Goal: Check status: Check status

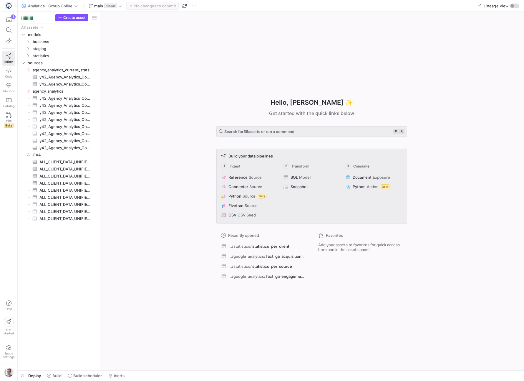
click at [411, 136] on div "Hello, [PERSON_NAME] ✨ Get started with the quick links below Search for 55 ass…" at bounding box center [312, 191] width 200 height 196
click at [26, 49] on y42-icon "Press SPACE to select this row." at bounding box center [28, 48] width 5 height 5
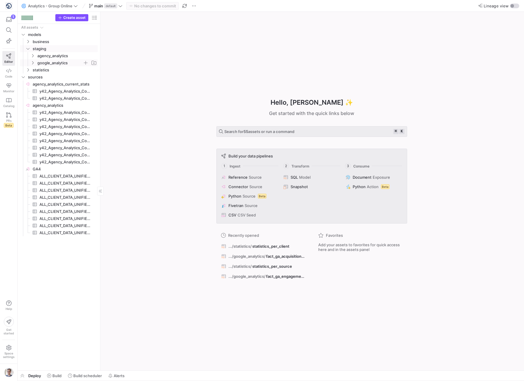
click at [32, 62] on icon "Press SPACE to select this row." at bounding box center [33, 63] width 4 height 4
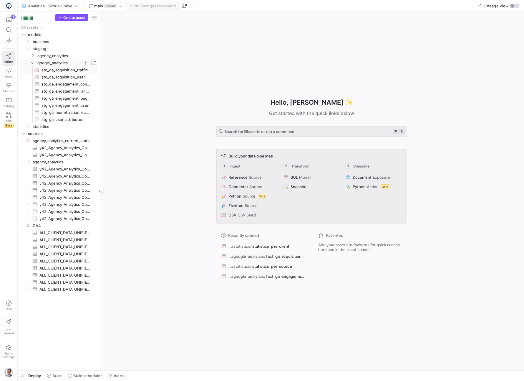
click at [81, 71] on span "stg_ga_acquisition_traffic​​​​​​​​​​" at bounding box center [66, 70] width 49 height 7
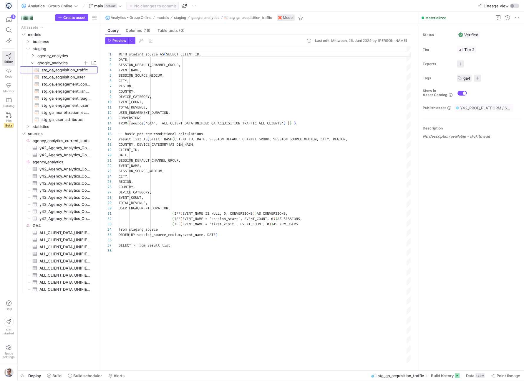
scroll to position [53, 0]
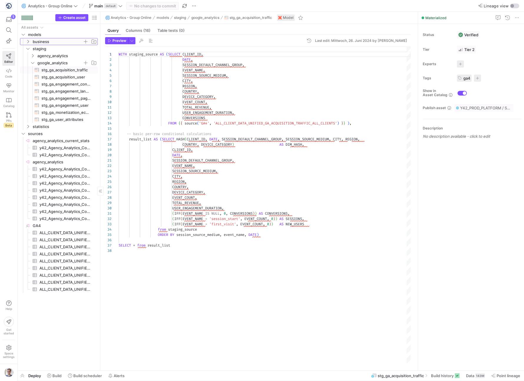
click at [26, 40] on icon "Press SPACE to select this row." at bounding box center [28, 42] width 4 height 4
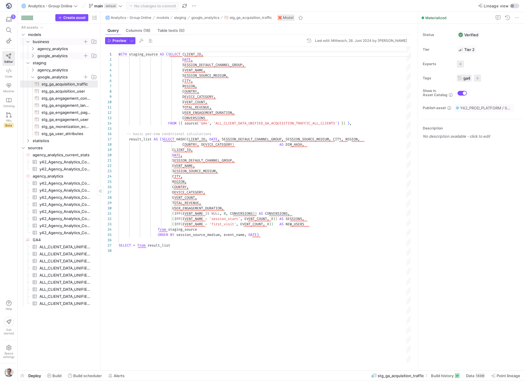
click at [31, 55] on icon "Press SPACE to select this row." at bounding box center [33, 56] width 4 height 4
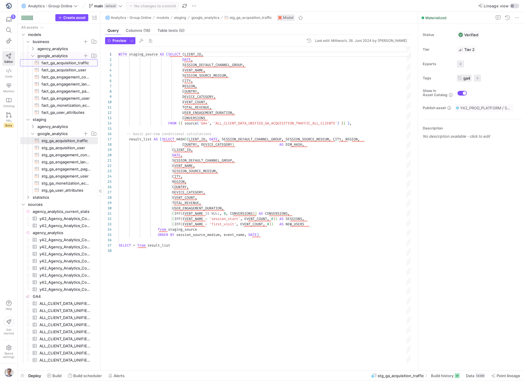
click at [50, 61] on span "fact_ga_acquisition_traffic​​​​​​​​​​" at bounding box center [66, 63] width 49 height 7
type textarea "WITH base_list AS (SELECT * FROM {{ ref('stg_ga_acquisition_traffic') }}), -- p…"
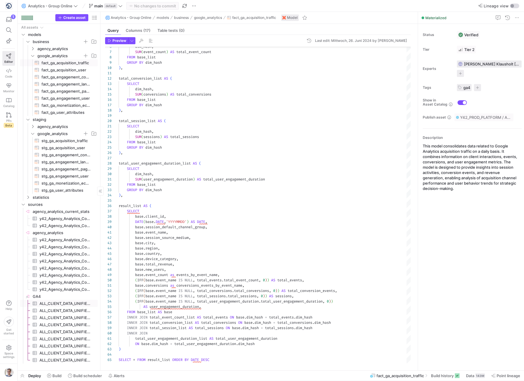
click at [47, 301] on span "ALL_CLIENT_DATA_UNIFIED_GA_ACQUISITION_TRAFFIC_ALL_CLIENTS​​​​​​​​​" at bounding box center [65, 303] width 52 height 7
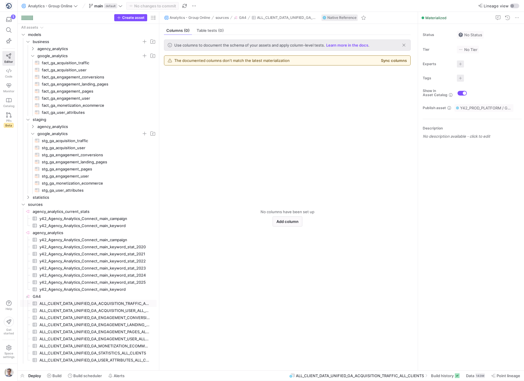
drag, startPoint x: 100, startPoint y: 272, endPoint x: 219, endPoint y: 274, distance: 118.4
click at [219, 274] on as-split "Create asset Drag here to set row groups Drag here to set column labels Group 1…" at bounding box center [271, 191] width 507 height 358
click at [61, 141] on span "stg_ga_acquisition_traffic​​​​​​​​​​" at bounding box center [96, 140] width 108 height 7
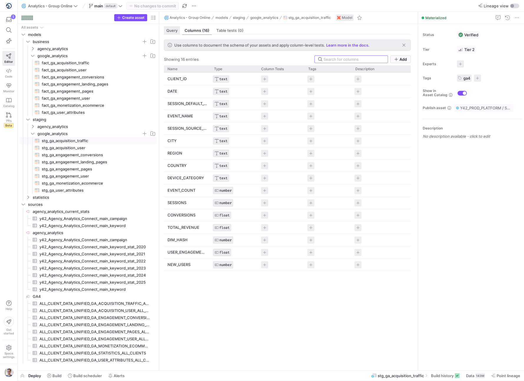
click at [173, 26] on div "Query" at bounding box center [172, 30] width 16 height 9
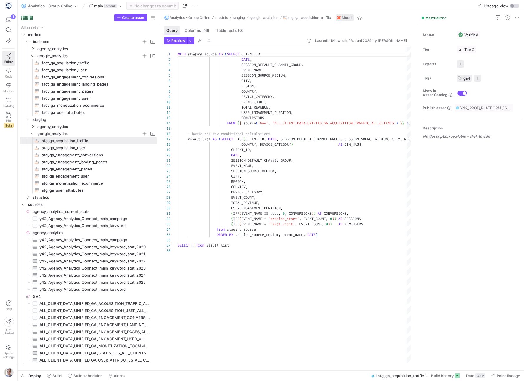
scroll to position [53, 0]
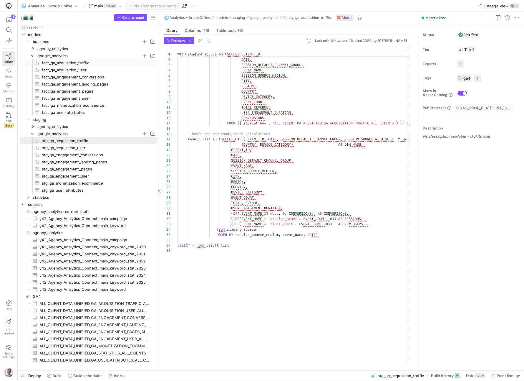
click at [92, 62] on span "fact_ga_acquisition_traffic​​​​​​​​​​" at bounding box center [96, 63] width 108 height 7
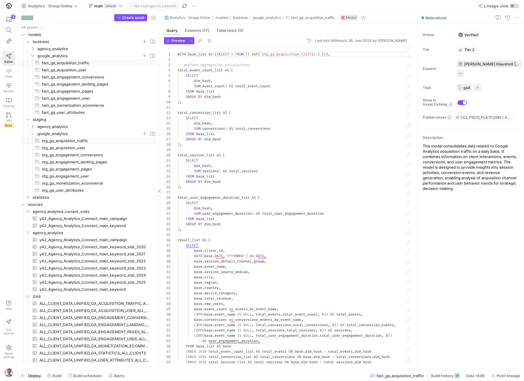
click at [73, 141] on span "stg_ga_acquisition_traffic​​​​​​​​​​" at bounding box center [96, 140] width 108 height 7
type textarea "WITH staging_source AS (SELECT CLIENT_ID, DATE, SESSION_DEFAULT_CHANNEL_GROUP, …"
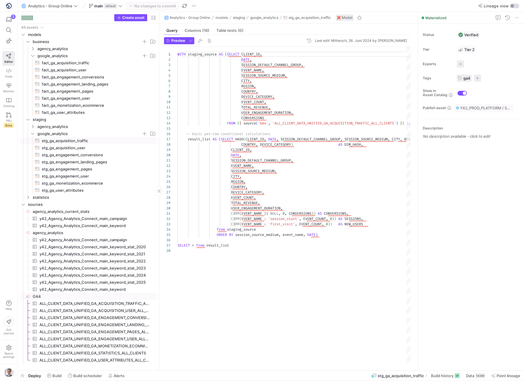
click at [77, 295] on span "GA4​​​​​​​​" at bounding box center [94, 296] width 123 height 7
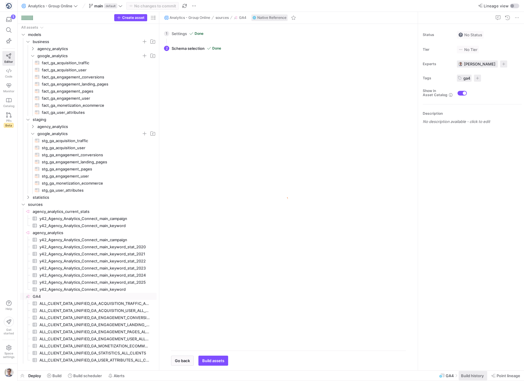
click at [473, 378] on span at bounding box center [473, 375] width 29 height 9
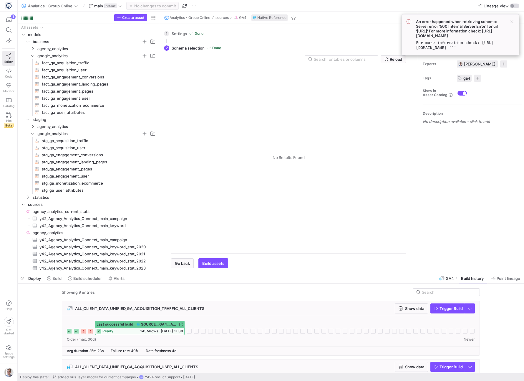
click at [75, 329] on icon at bounding box center [76, 330] width 5 height 5
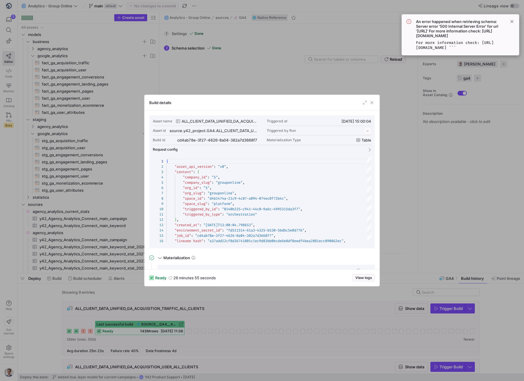
scroll to position [53, 0]
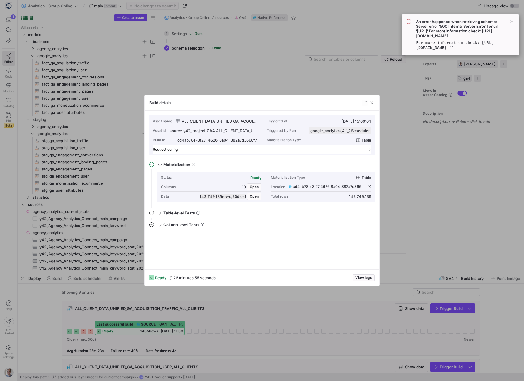
click at [369, 149] on span at bounding box center [369, 149] width 5 height 3
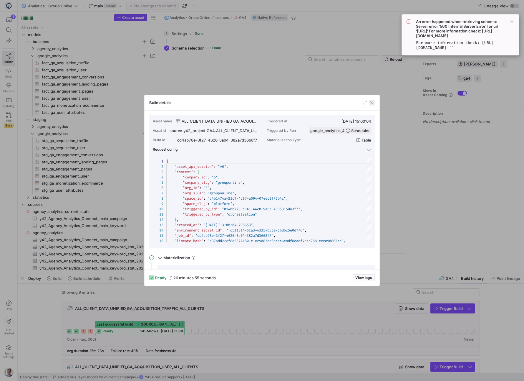
click at [374, 104] on span "button" at bounding box center [372, 103] width 6 height 6
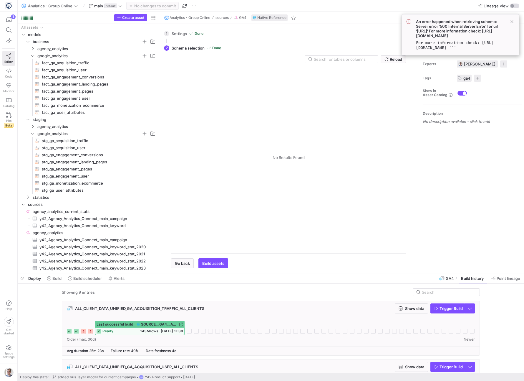
click at [76, 331] on rect at bounding box center [76, 330] width 5 height 5
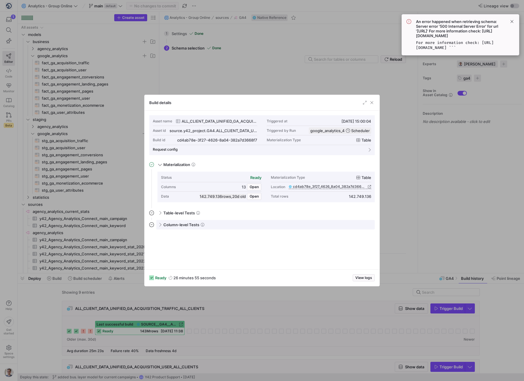
click at [161, 223] on span at bounding box center [159, 224] width 5 height 3
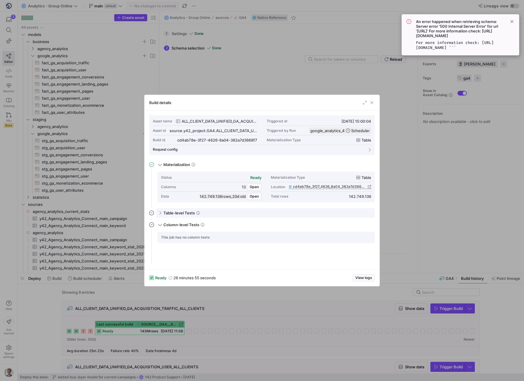
click at [159, 214] on span at bounding box center [159, 213] width 5 height 3
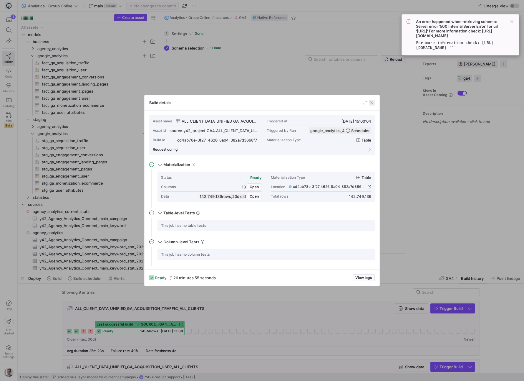
click at [373, 104] on span "button" at bounding box center [372, 103] width 6 height 6
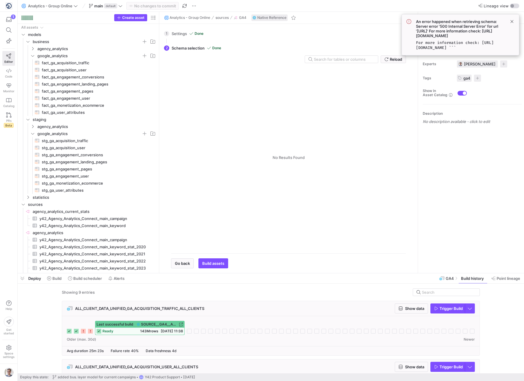
click at [103, 329] on span "ready" at bounding box center [108, 331] width 11 height 4
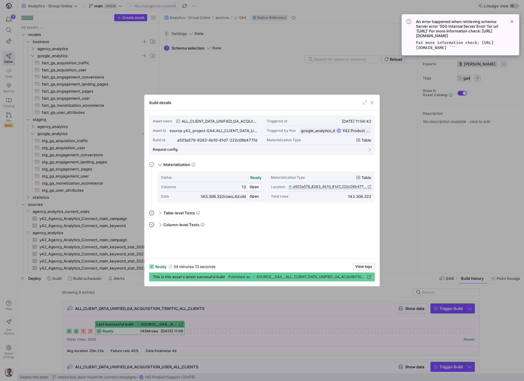
click at [78, 319] on div at bounding box center [262, 190] width 524 height 381
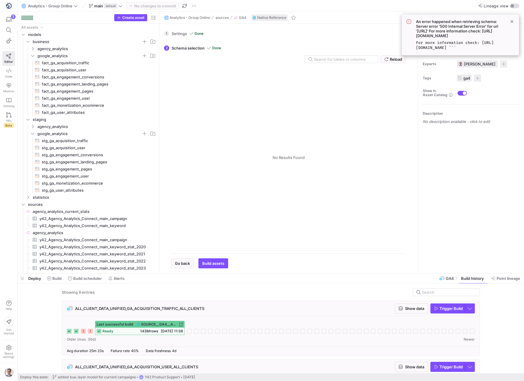
click at [75, 329] on icon at bounding box center [76, 330] width 5 height 5
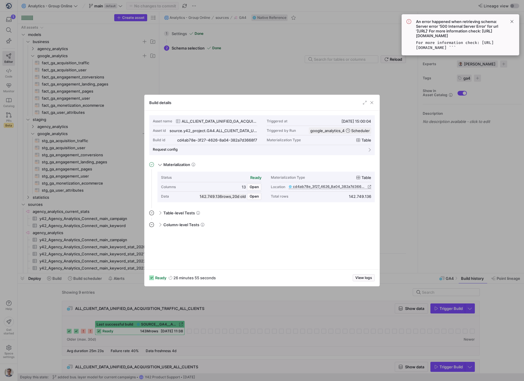
click at [320, 186] on span "cd4ab78e_3f27_4626_8a04_382a7d3668f7" at bounding box center [330, 186] width 74 height 4
